Goal: Check status: Check status

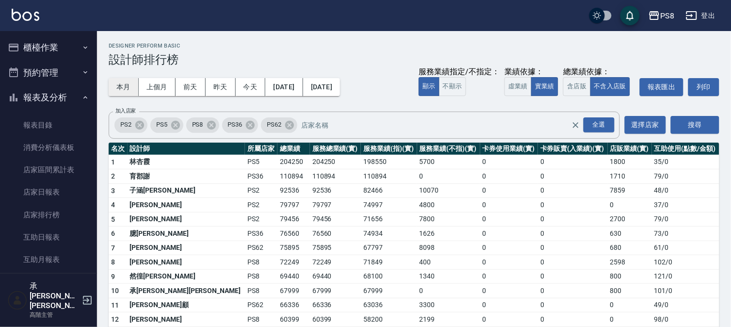
scroll to position [431, 0]
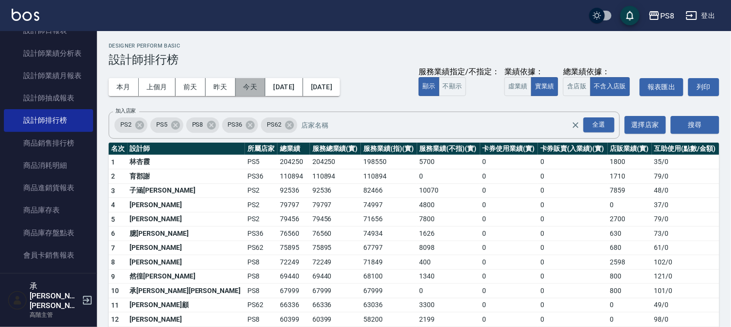
click at [257, 82] on button "今天" at bounding box center [251, 87] width 30 height 18
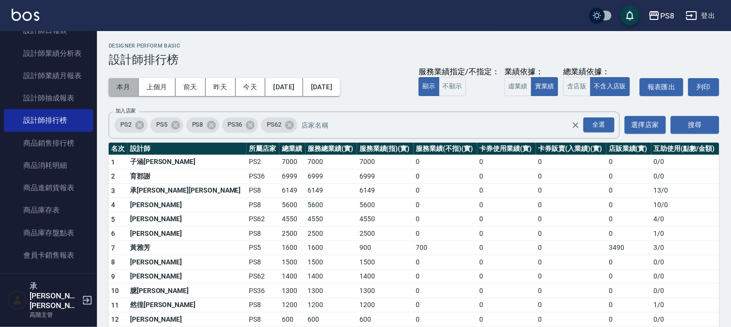
click at [120, 82] on button "本月" at bounding box center [124, 87] width 30 height 18
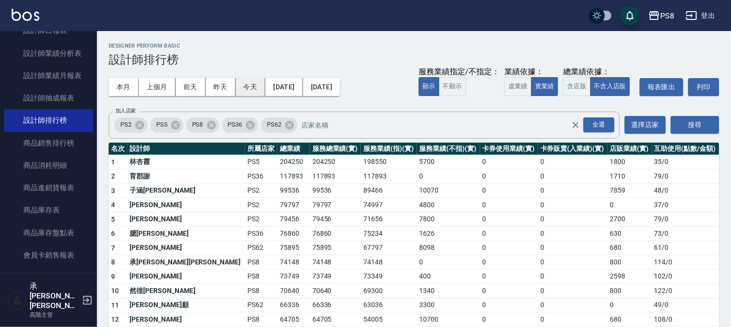
drag, startPoint x: 250, startPoint y: 84, endPoint x: 226, endPoint y: 88, distance: 23.7
click at [249, 84] on button "今天" at bounding box center [251, 87] width 30 height 18
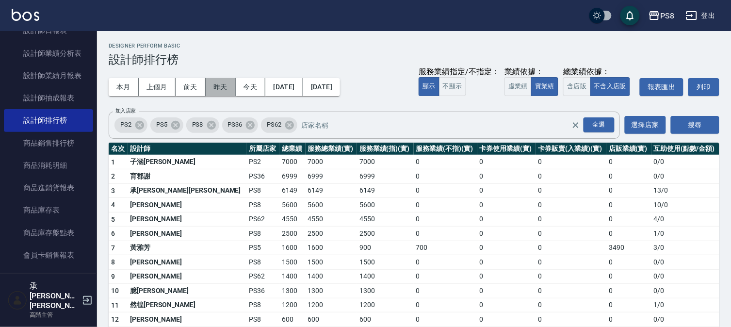
click at [224, 86] on button "昨天" at bounding box center [221, 87] width 30 height 18
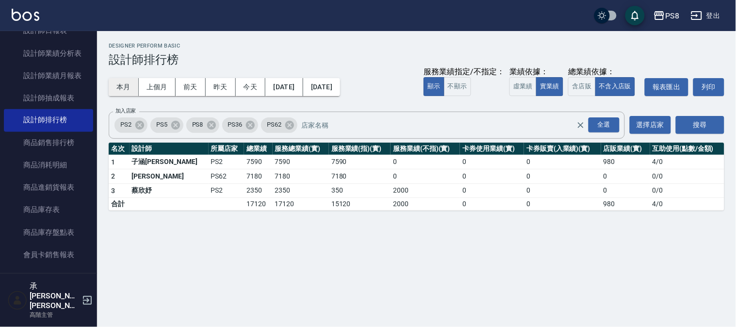
click at [122, 85] on button "本月" at bounding box center [124, 87] width 30 height 18
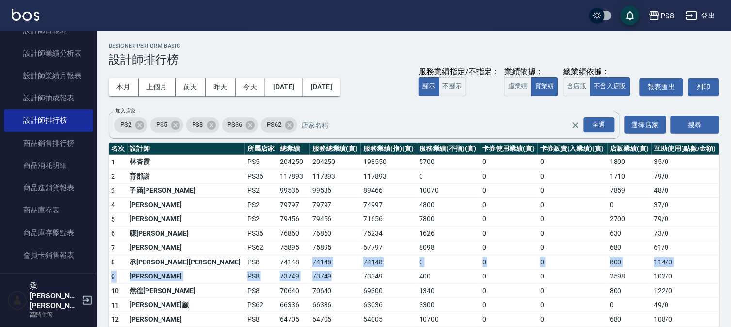
drag, startPoint x: 241, startPoint y: 261, endPoint x: 288, endPoint y: 270, distance: 48.4
click at [310, 270] on td "73749" at bounding box center [335, 276] width 51 height 15
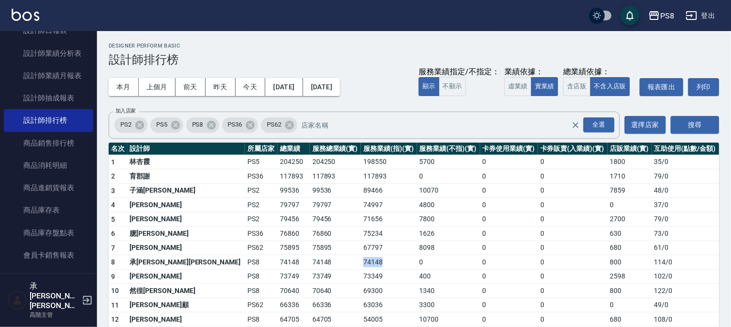
drag, startPoint x: 282, startPoint y: 264, endPoint x: 333, endPoint y: 267, distance: 51.5
click at [333, 267] on tr "8 承[PERSON_NAME][PERSON_NAME] PS8 74148 74148 74148 0 0 0 800 114 / 0" at bounding box center [414, 262] width 611 height 15
click at [361, 267] on td "74148" at bounding box center [389, 262] width 56 height 15
drag, startPoint x: 240, startPoint y: 259, endPoint x: 274, endPoint y: 258, distance: 34.5
click at [310, 258] on td "74148" at bounding box center [335, 262] width 51 height 15
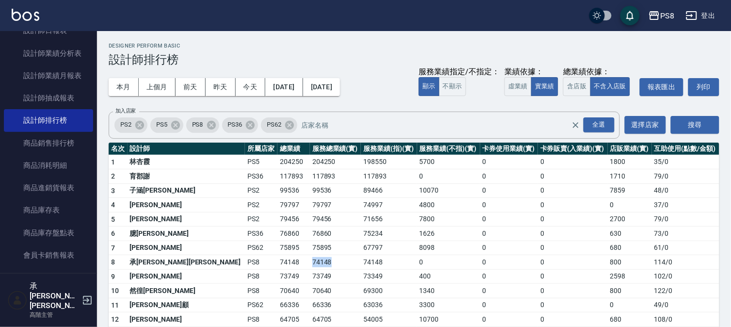
click at [310, 258] on td "74148" at bounding box center [335, 262] width 51 height 15
click at [287, 126] on icon at bounding box center [289, 124] width 9 height 9
click at [247, 123] on icon at bounding box center [250, 124] width 9 height 9
click at [175, 123] on icon at bounding box center [175, 125] width 11 height 11
click at [138, 125] on icon at bounding box center [139, 125] width 11 height 11
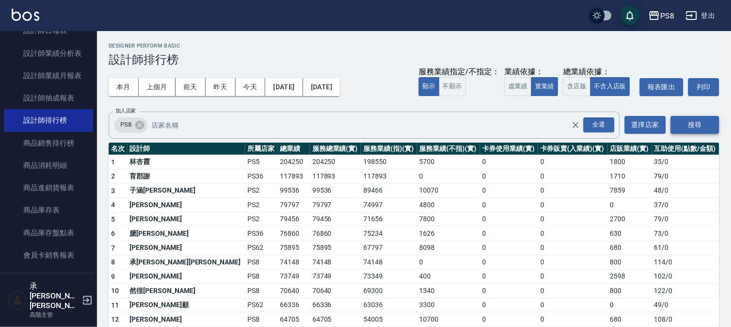
click at [688, 123] on button "搜尋" at bounding box center [695, 125] width 48 height 18
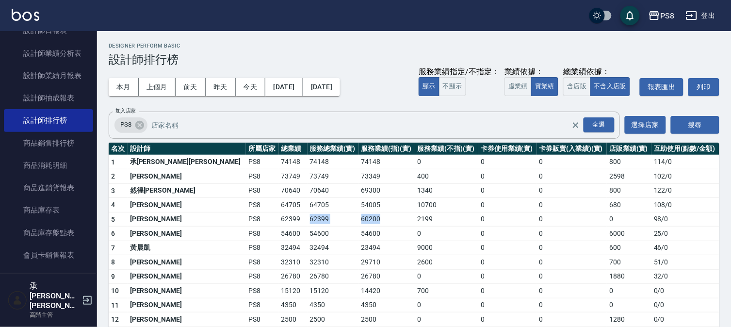
drag, startPoint x: 235, startPoint y: 219, endPoint x: 344, endPoint y: 224, distance: 109.3
click at [344, 224] on tr "5 [PERSON_NAME]PS8 62399 62399 60200 2199 0 0 0 98 / 0" at bounding box center [414, 219] width 611 height 15
click at [359, 224] on td "60200" at bounding box center [387, 219] width 56 height 15
drag, startPoint x: 292, startPoint y: 166, endPoint x: 316, endPoint y: 162, distance: 24.0
click at [316, 162] on tr "1 [PERSON_NAME][PERSON_NAME] PS8 74148 74148 74148 0 0 0 800 114 / 0" at bounding box center [414, 162] width 611 height 15
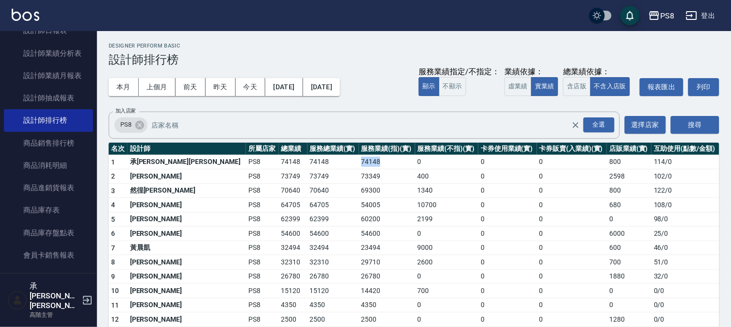
click at [359, 163] on td "74148" at bounding box center [387, 162] width 56 height 15
click at [359, 173] on td "73349" at bounding box center [387, 176] width 56 height 15
